Goal: Navigation & Orientation: Find specific page/section

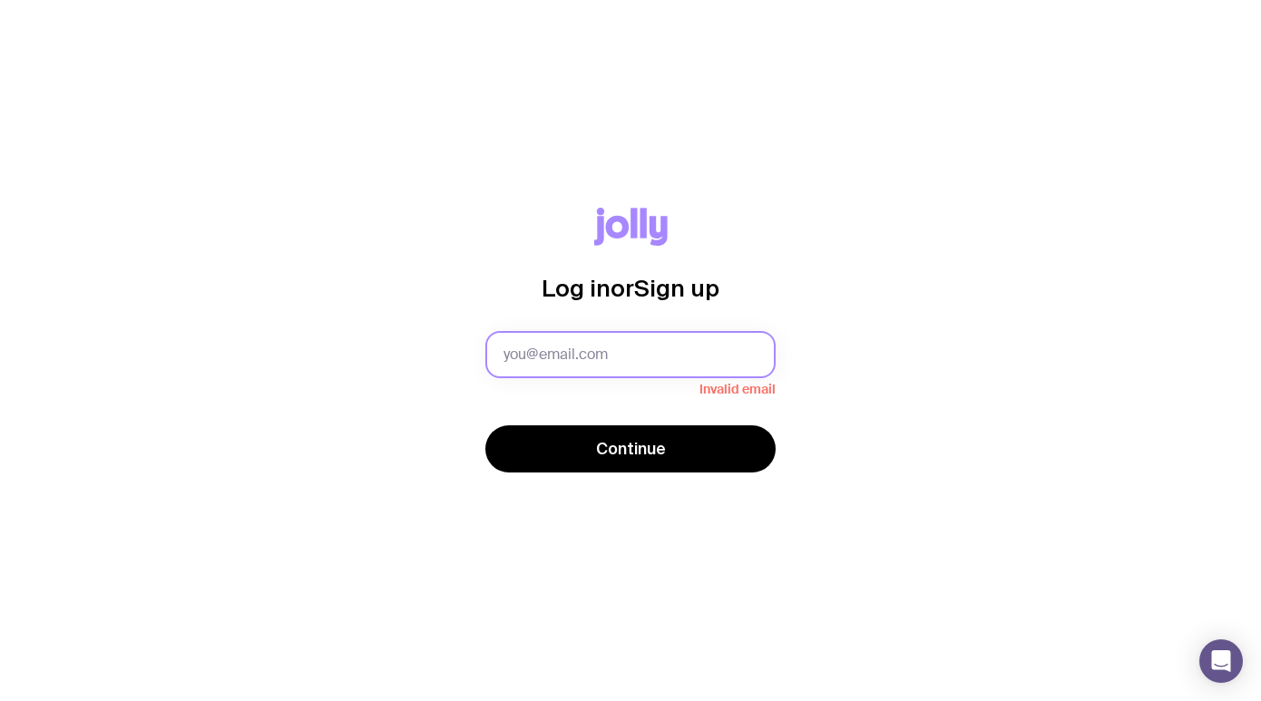
click at [571, 356] on input "text" at bounding box center [630, 354] width 290 height 47
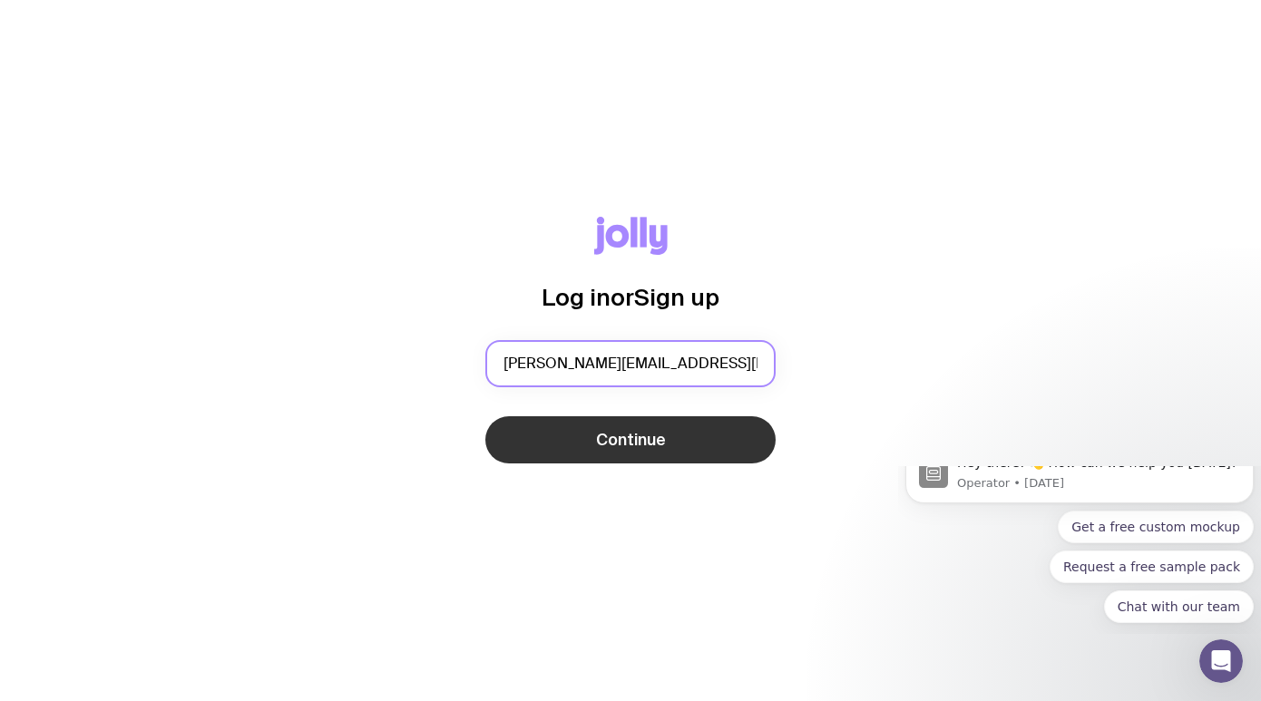
type input "[PERSON_NAME][EMAIL_ADDRESS][DOMAIN_NAME]"
click at [639, 439] on span "Continue" at bounding box center [631, 440] width 70 height 22
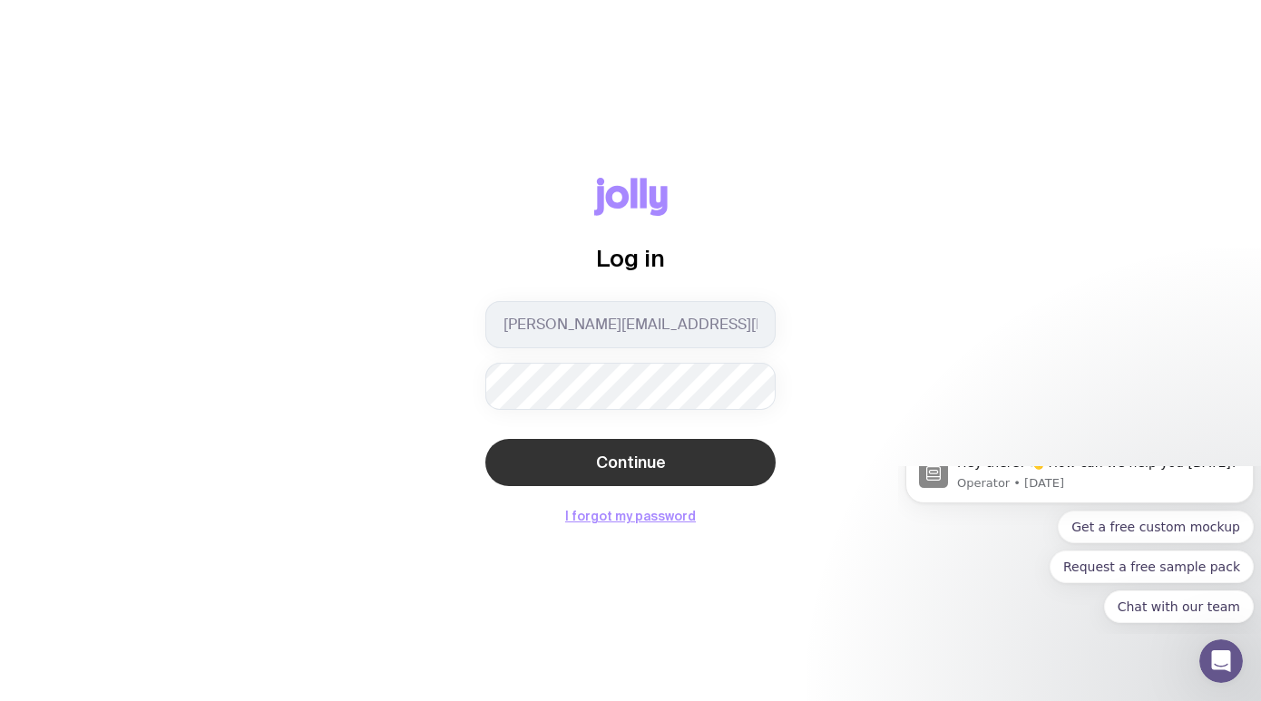
click at [541, 470] on button "Continue" at bounding box center [630, 462] width 290 height 47
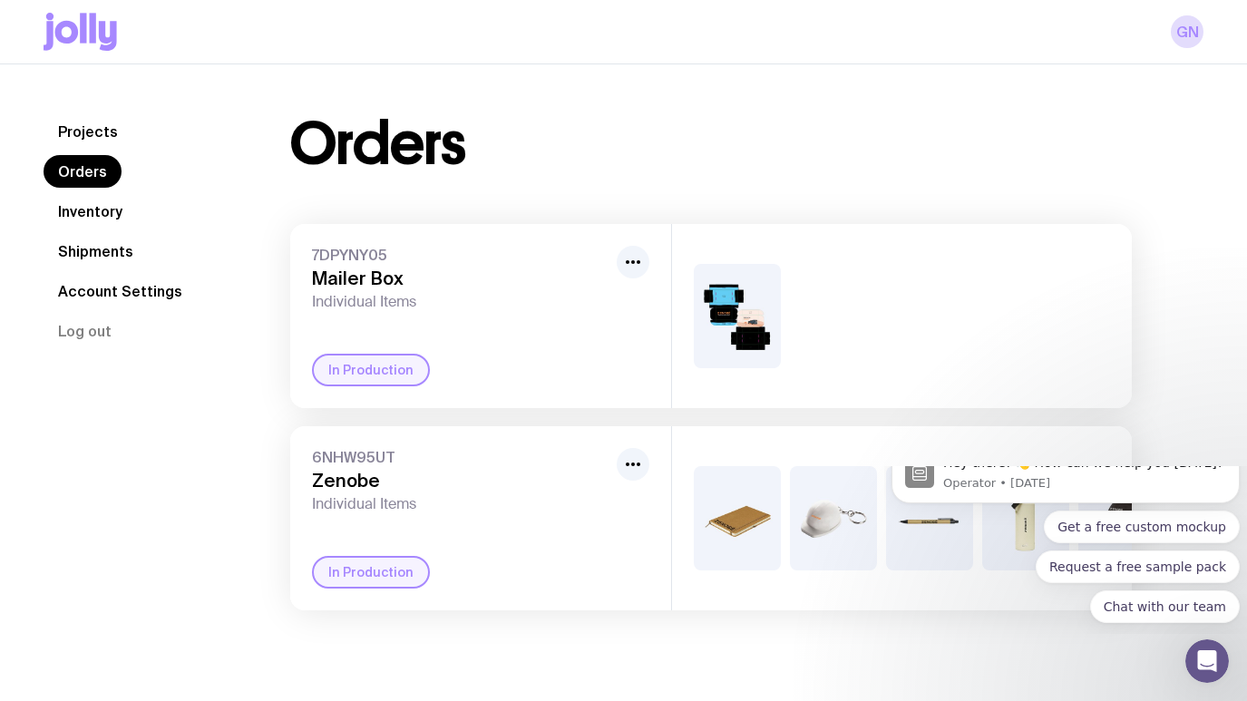
click at [90, 209] on link "Inventory" at bounding box center [90, 211] width 93 height 33
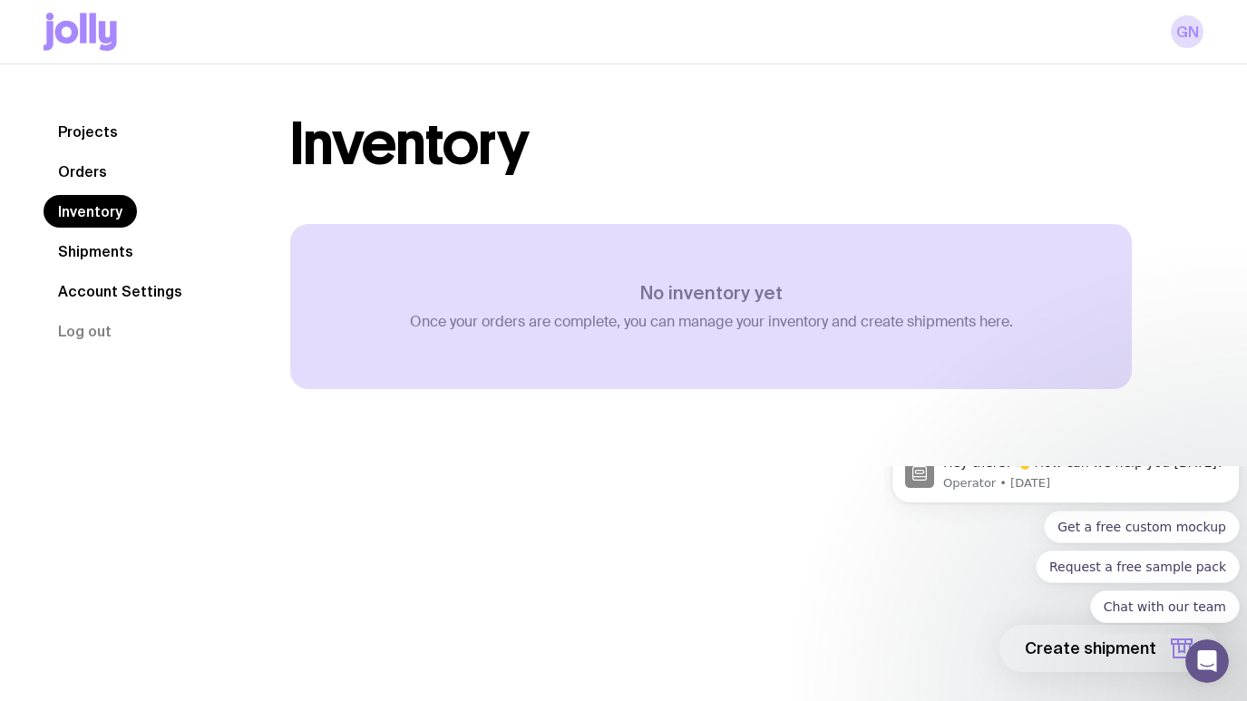
click at [82, 139] on link "Projects" at bounding box center [88, 131] width 89 height 33
